Goal: Information Seeking & Learning: Learn about a topic

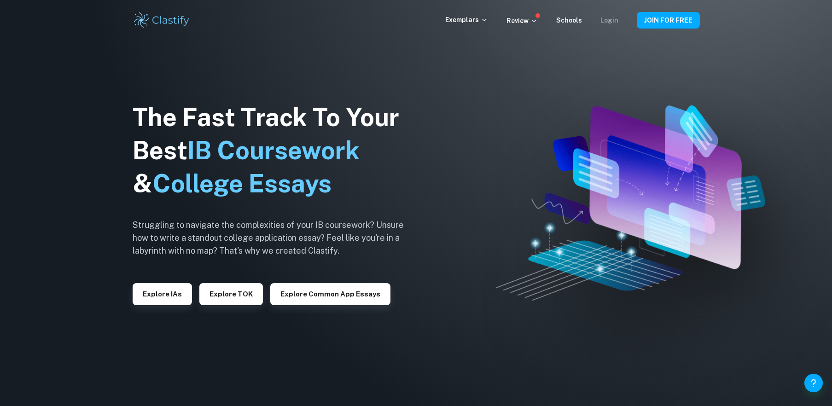
click at [616, 19] on link "Login" at bounding box center [609, 20] width 18 height 7
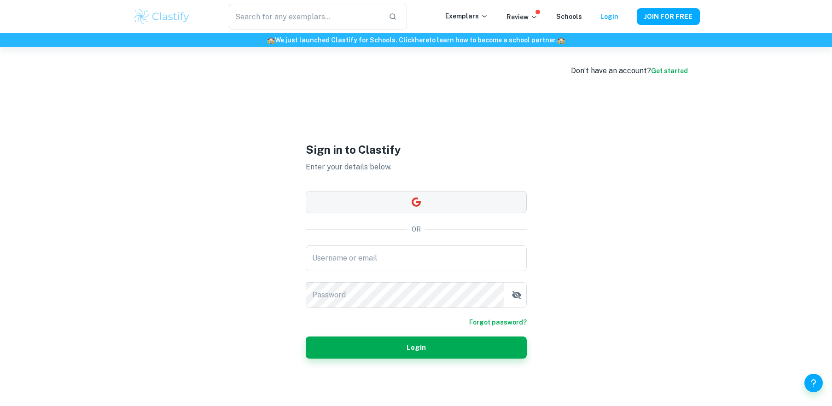
click at [435, 209] on button "button" at bounding box center [416, 202] width 221 height 22
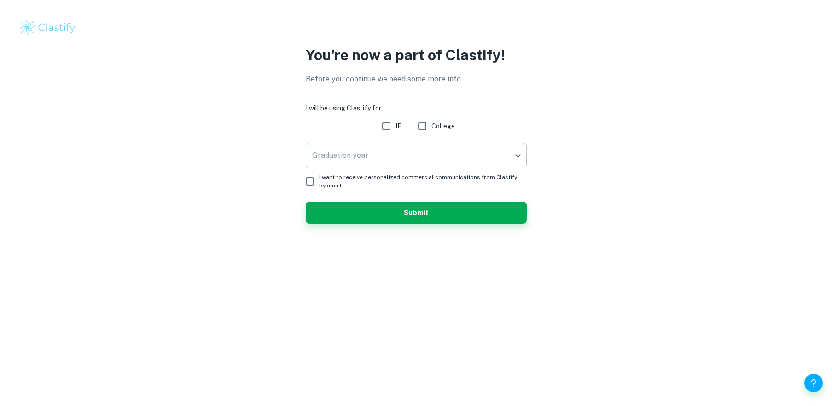
click at [407, 156] on body "We value your privacy We use cookies to enhance your browsing experience, serve…" at bounding box center [416, 203] width 832 height 406
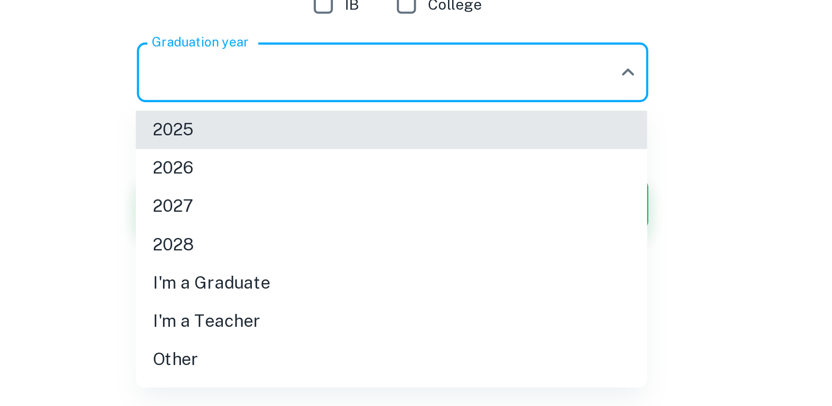
click at [367, 215] on li "2027" at bounding box center [415, 213] width 221 height 17
type input "2027"
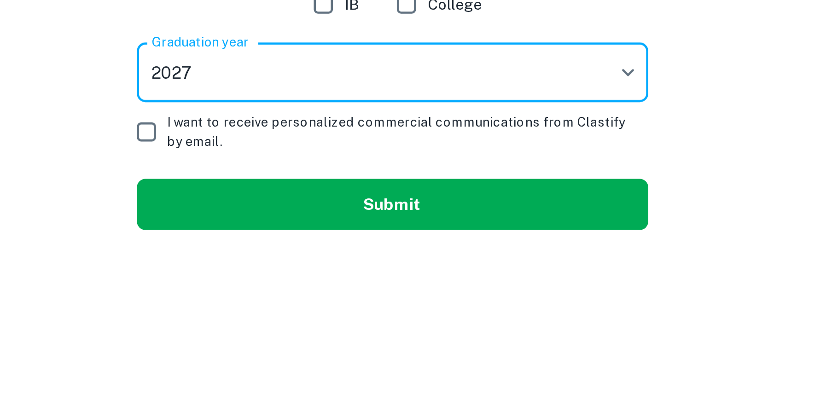
click at [376, 211] on button "Submit" at bounding box center [416, 213] width 221 height 22
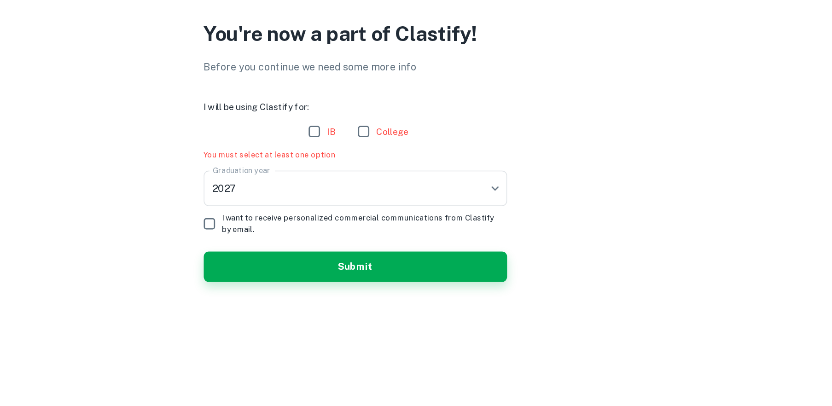
click at [391, 121] on input "IB" at bounding box center [386, 126] width 18 height 18
checkbox input "true"
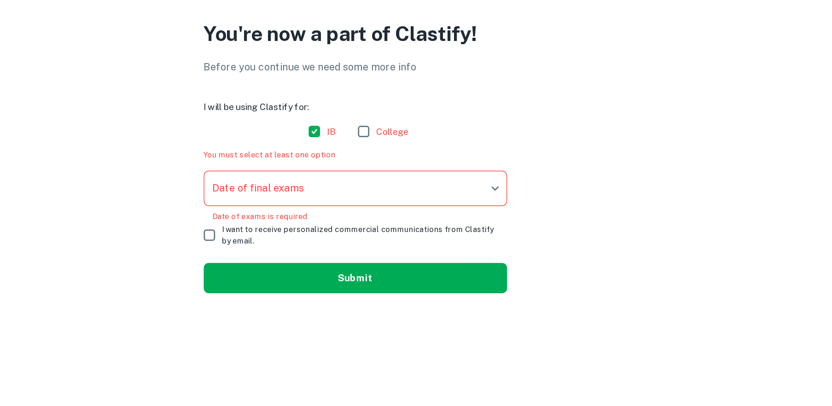
click at [407, 236] on button "Submit" at bounding box center [416, 233] width 221 height 22
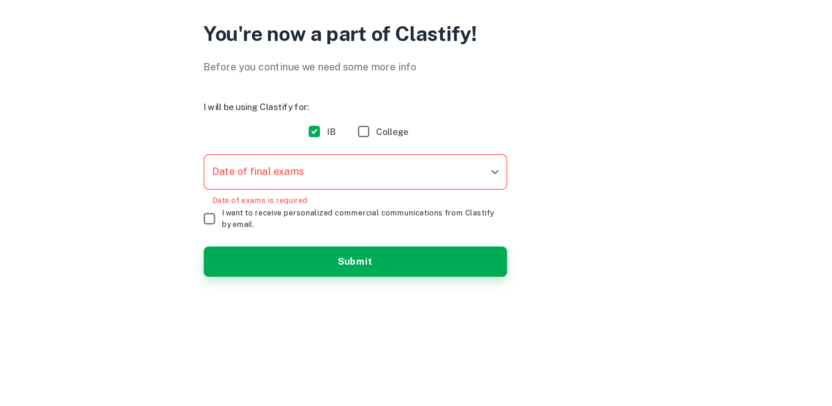
click at [403, 150] on body "We value your privacy We use cookies to enhance your browsing experience, serve…" at bounding box center [416, 203] width 832 height 406
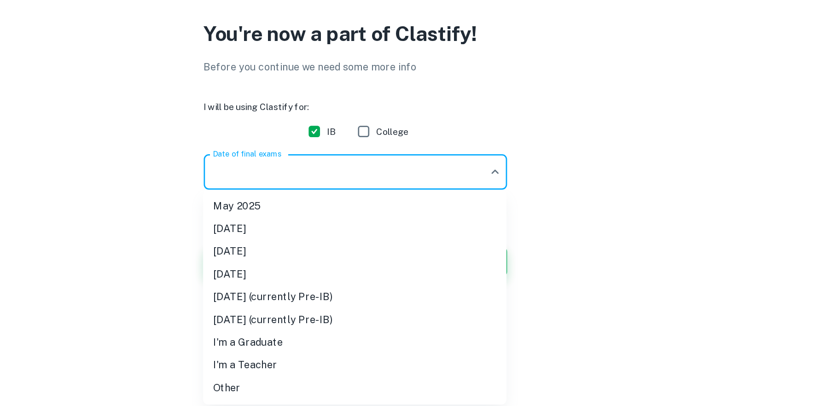
click at [402, 244] on li "May 2027 (currently Pre-IB)" at bounding box center [415, 246] width 221 height 17
type input "M27"
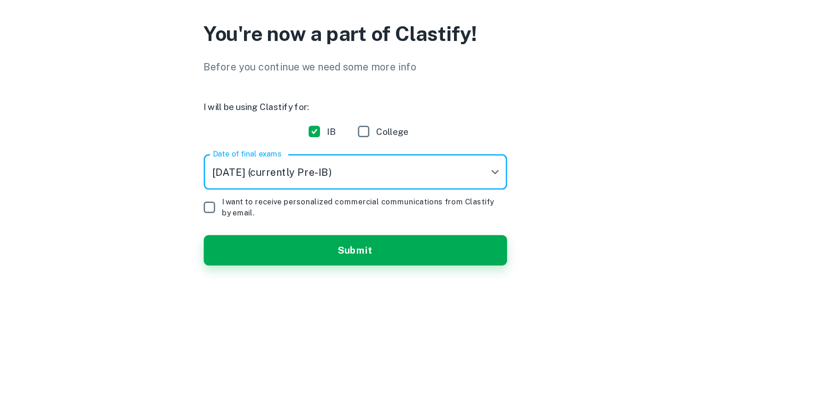
click at [370, 223] on div "You're now a part of Clastify! Before you continue we need some more info I wil…" at bounding box center [416, 139] width 589 height 191
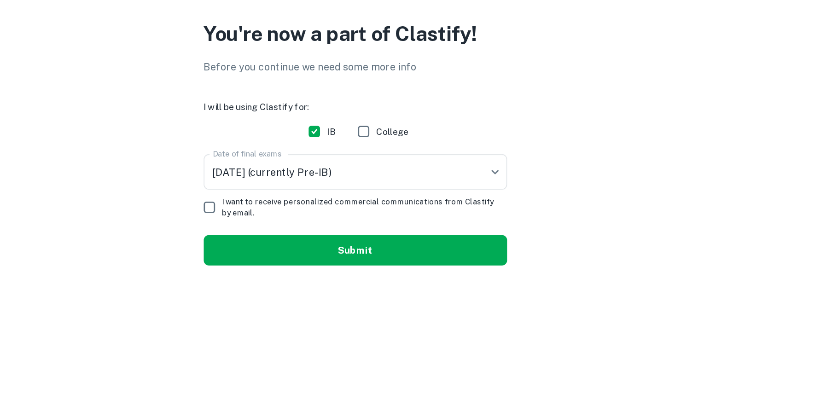
click at [366, 204] on button "Submit" at bounding box center [416, 213] width 221 height 22
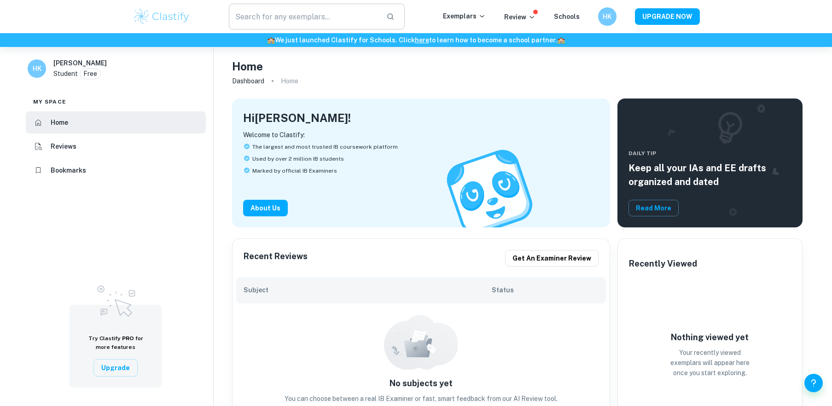
click at [326, 17] on input "text" at bounding box center [304, 17] width 151 height 26
type input "chemistry"
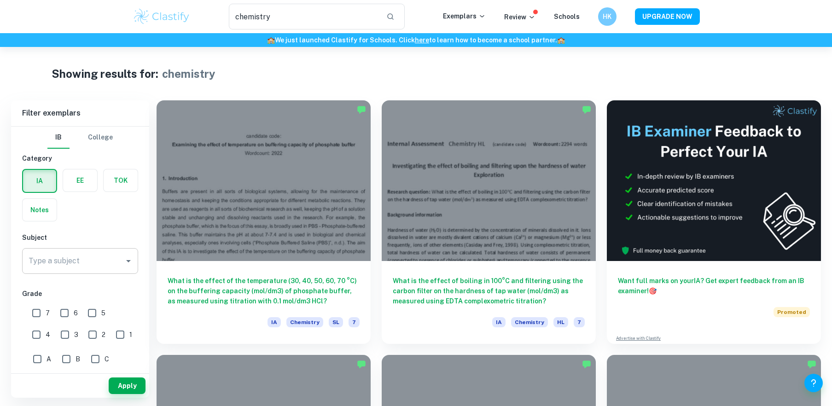
click at [74, 268] on input "Type a subject" at bounding box center [73, 260] width 94 height 17
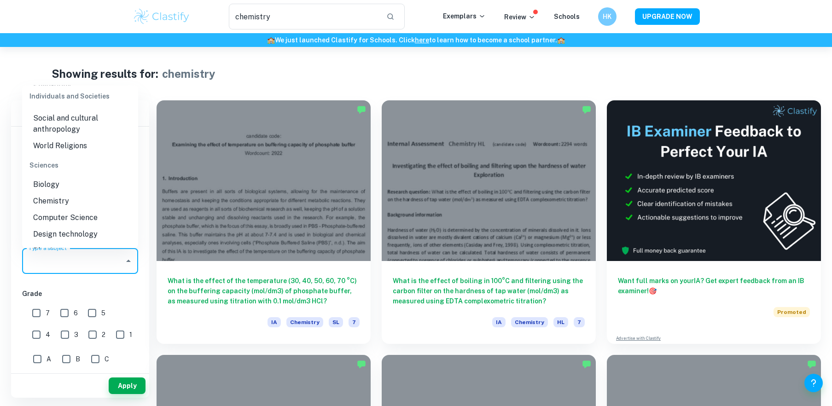
scroll to position [1126, 0]
click at [65, 190] on li "Chemistry" at bounding box center [80, 198] width 116 height 17
type input "Chemistry"
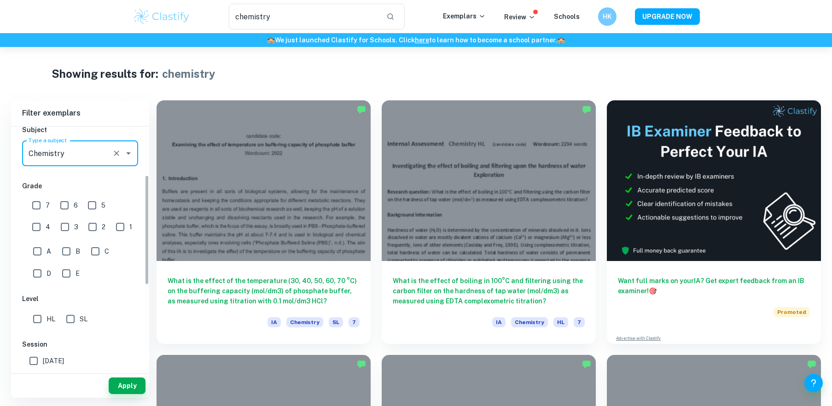
scroll to position [109, 0]
click at [64, 209] on input "6" at bounding box center [64, 204] width 18 height 18
checkbox input "true"
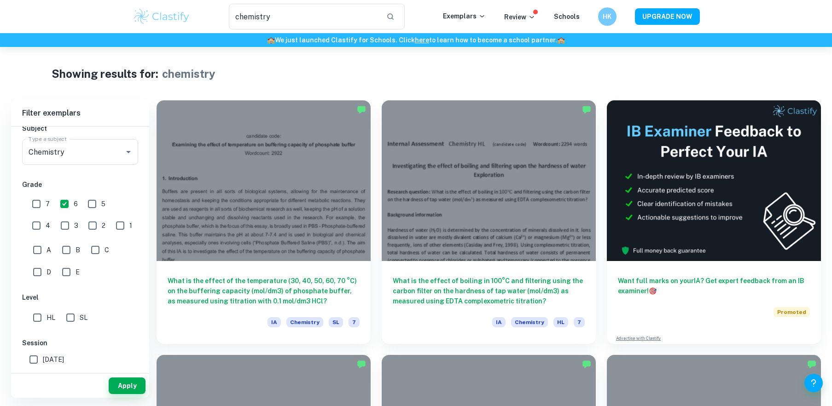
click at [29, 208] on input "7" at bounding box center [36, 204] width 18 height 18
checkbox input "true"
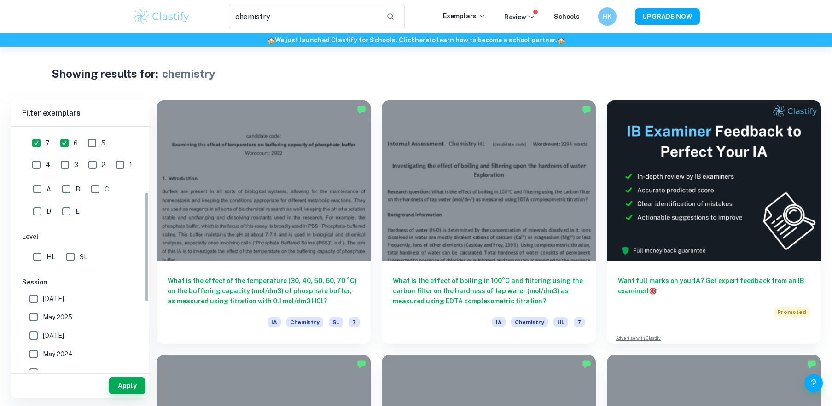
scroll to position [180, 0]
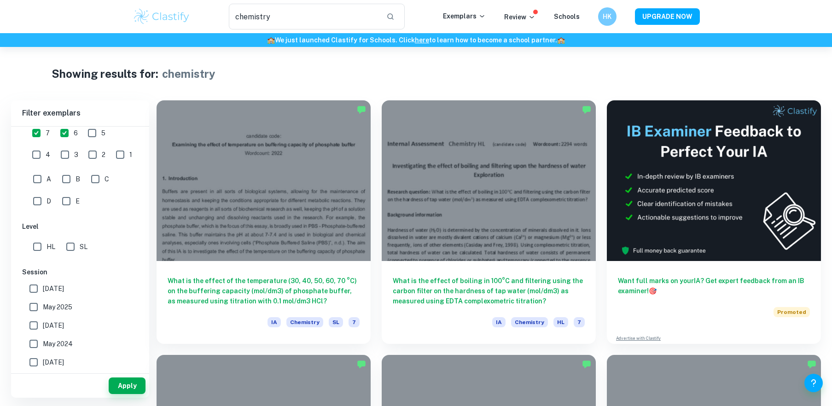
click at [42, 246] on input "HL" at bounding box center [37, 247] width 18 height 18
checkbox input "true"
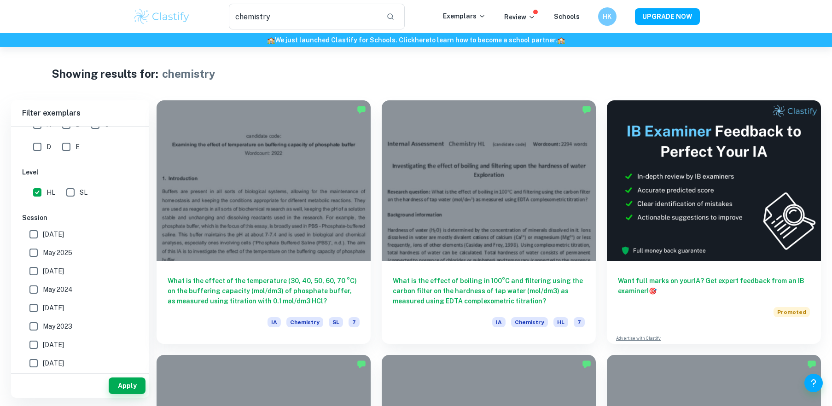
click at [32, 246] on input "May 2025" at bounding box center [33, 253] width 18 height 18
checkbox input "true"
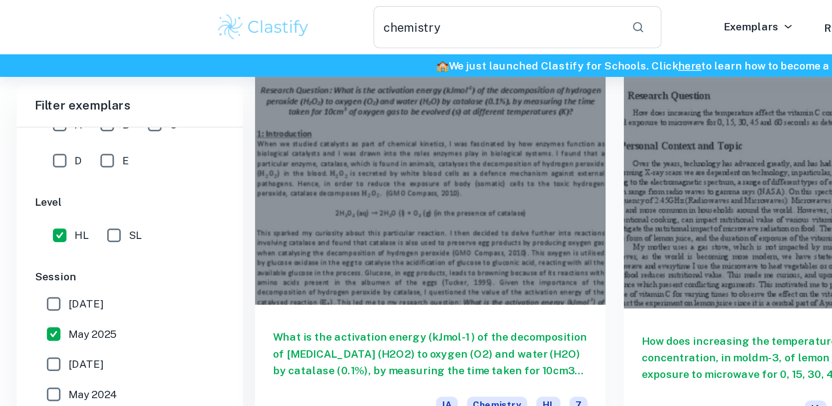
scroll to position [1090, 0]
